Goal: Information Seeking & Learning: Learn about a topic

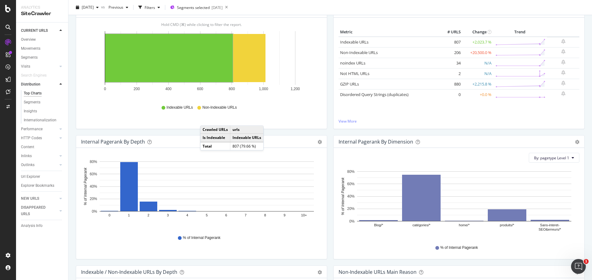
scroll to position [80, 0]
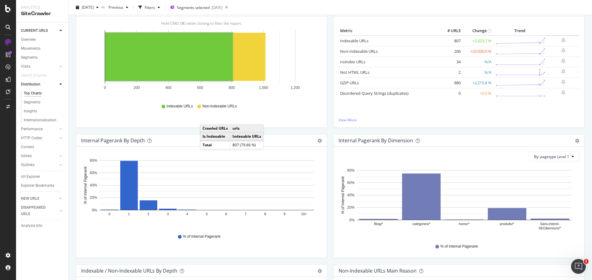
click at [330, 203] on div "Internal Pagerank By Dimension Bar (by Value) Bar (by Percentage) Table Export …" at bounding box center [458, 199] width 257 height 130
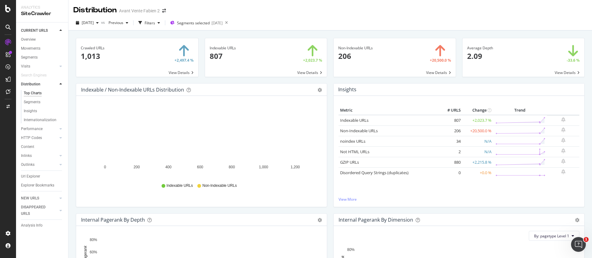
scroll to position [6, 0]
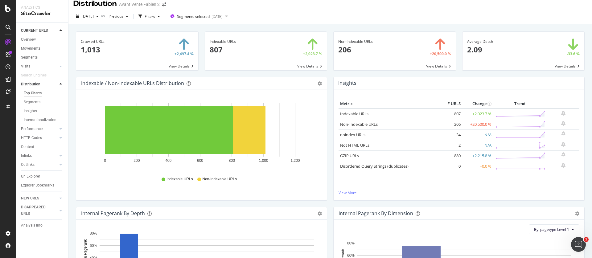
click at [326, 71] on div "Indexable URLs 807 +2,023.7 % View Details" at bounding box center [266, 53] width 129 height 45
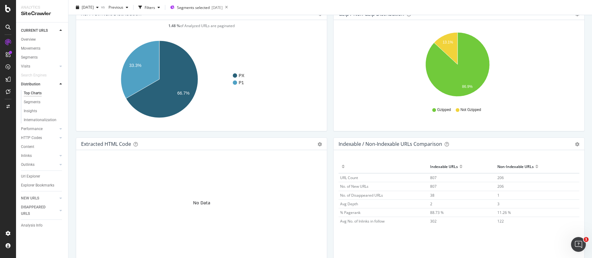
scroll to position [856, 0]
click at [34, 163] on div "Outlinks" at bounding box center [28, 165] width 14 height 6
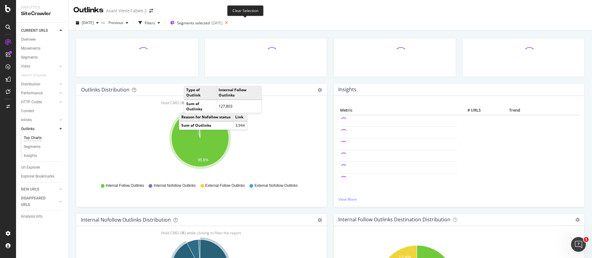
click at [230, 23] on icon at bounding box center [227, 22] width 8 height 9
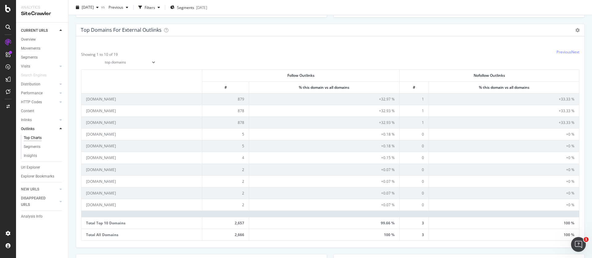
scroll to position [186, 0]
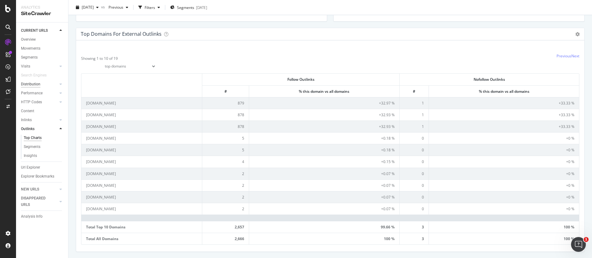
click at [38, 81] on div "Distribution" at bounding box center [30, 84] width 19 height 6
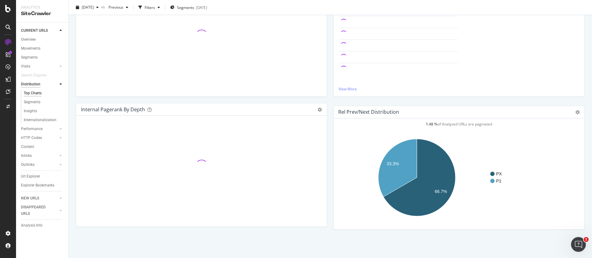
scroll to position [186, 0]
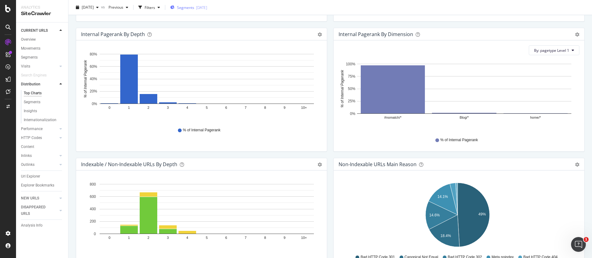
click at [206, 6] on div "Segments 2025-10-02" at bounding box center [188, 7] width 37 height 5
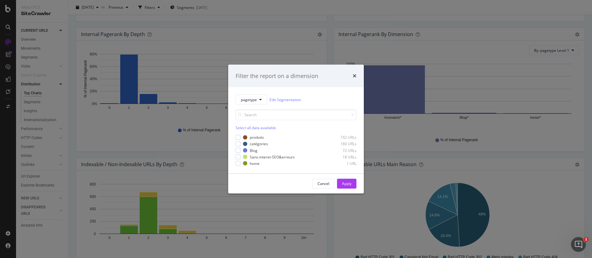
click at [250, 126] on div "Select all data available" at bounding box center [296, 127] width 121 height 5
drag, startPoint x: 344, startPoint y: 187, endPoint x: 331, endPoint y: 119, distance: 69.4
click at [344, 187] on div "Apply" at bounding box center [347, 183] width 10 height 9
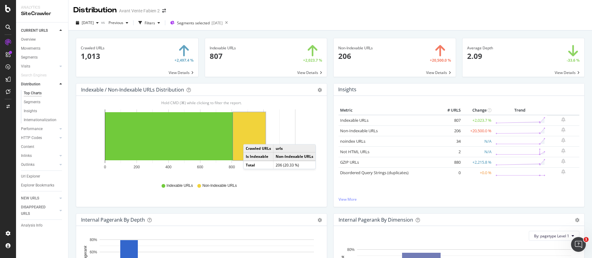
click at [249, 138] on rect "A chart." at bounding box center [249, 136] width 32 height 48
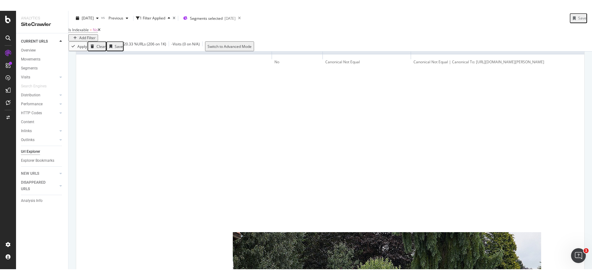
scroll to position [157, 0]
